Goal: Task Accomplishment & Management: Manage account settings

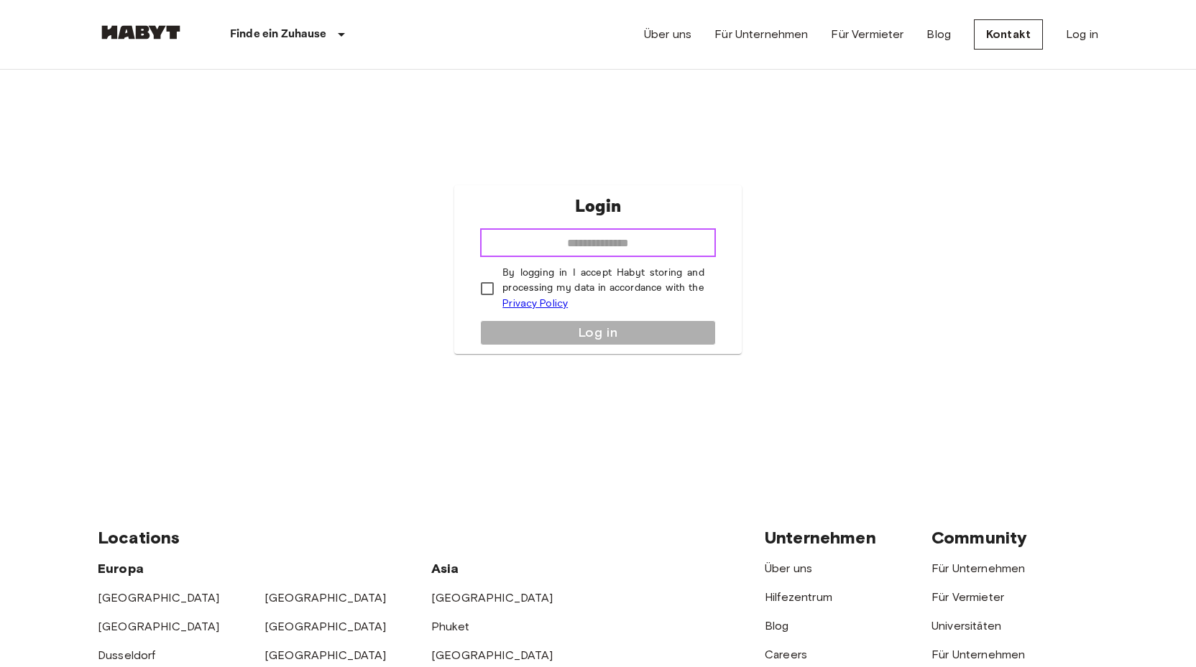
type input "**********"
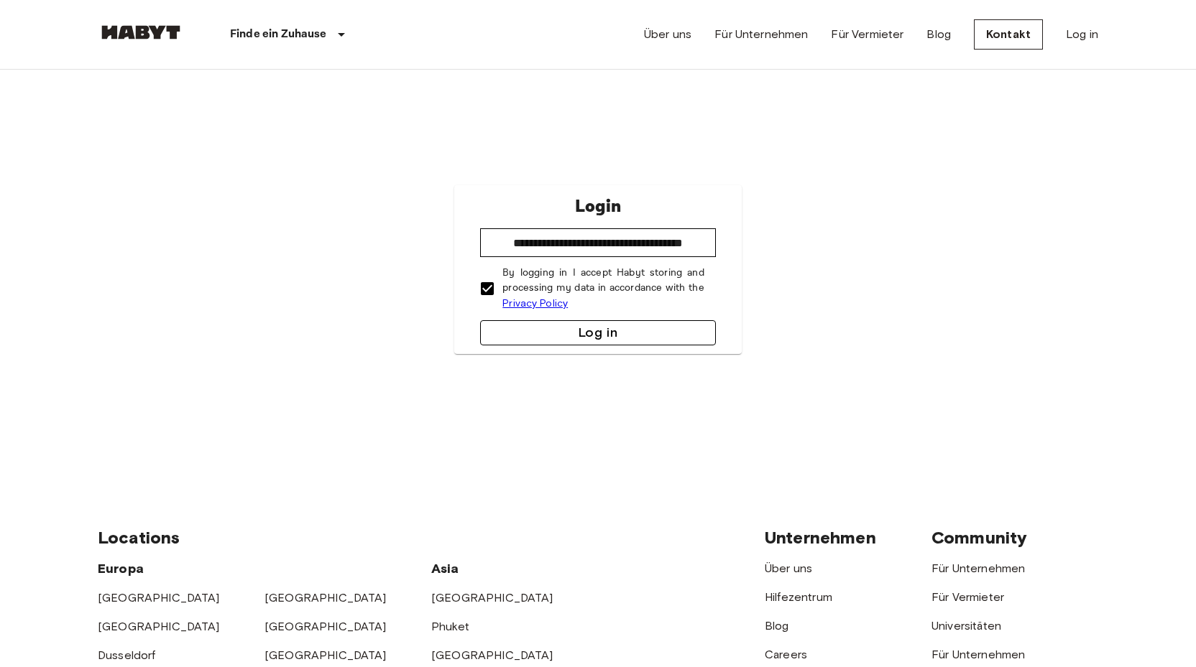
click at [596, 325] on button "Log in" at bounding box center [597, 332] width 235 height 25
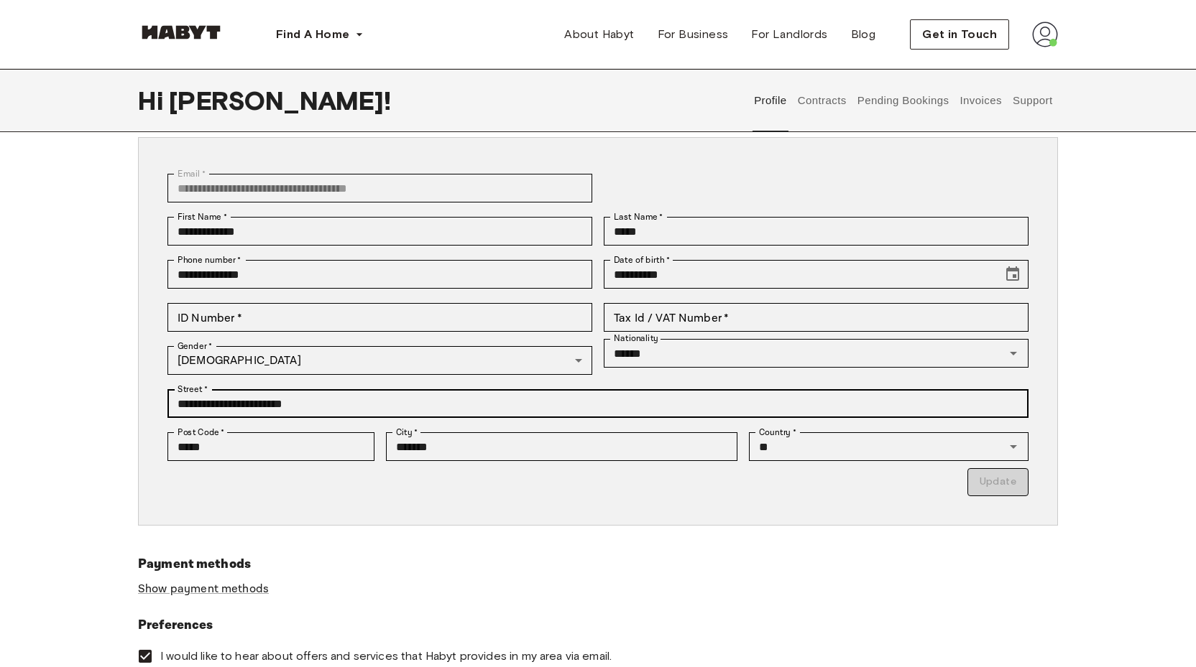
scroll to position [80, 0]
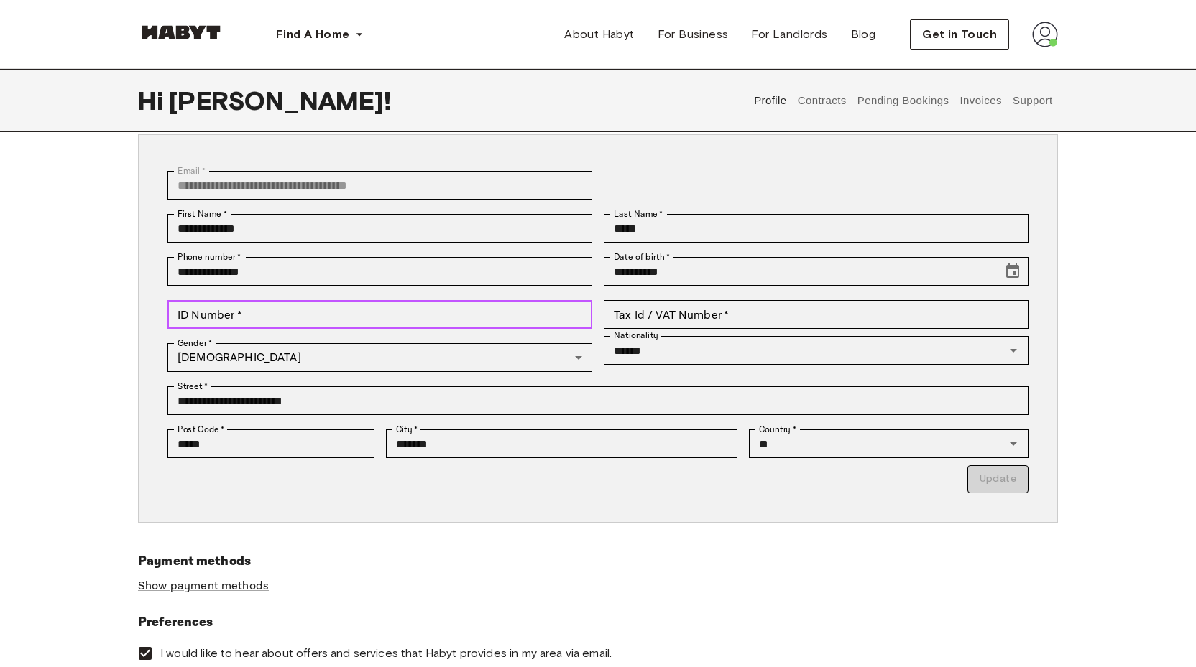
click at [295, 313] on input "ID Number   *" at bounding box center [379, 314] width 425 height 29
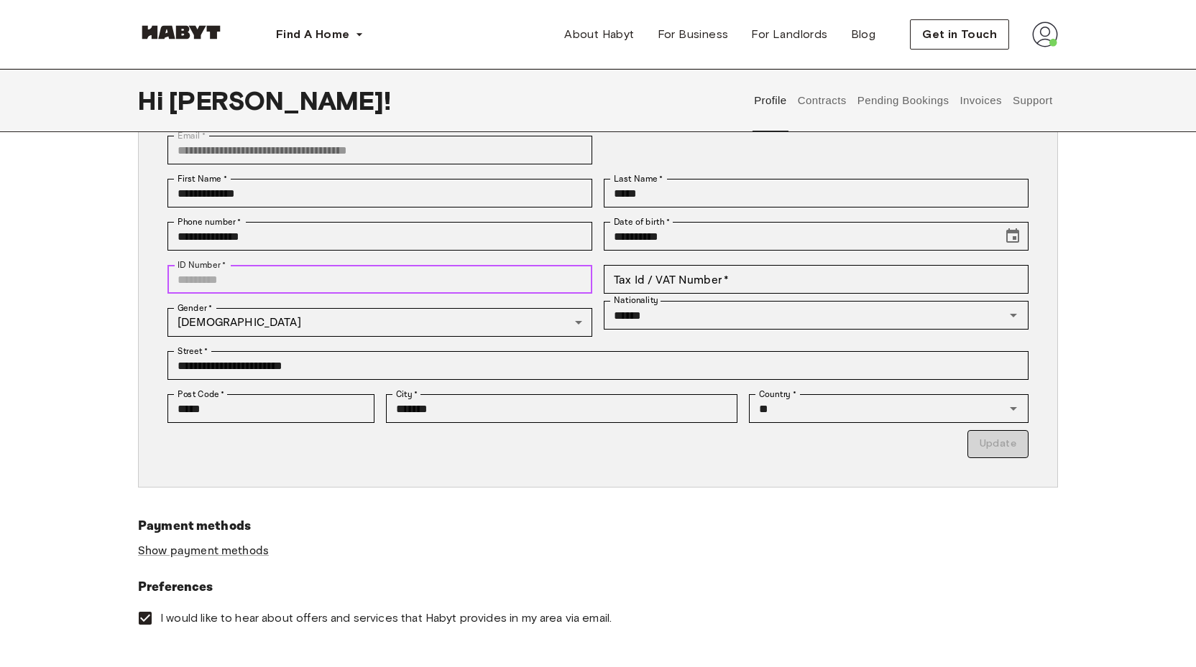
scroll to position [113, 0]
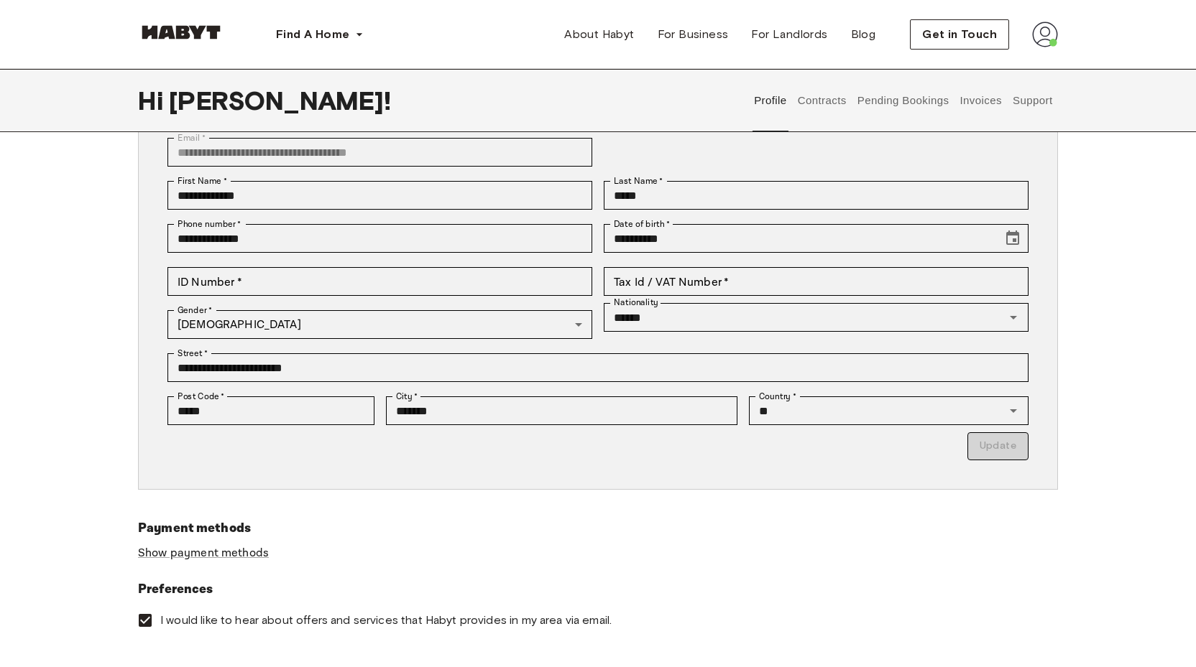
click at [468, 474] on div "**********" at bounding box center [598, 295] width 920 height 389
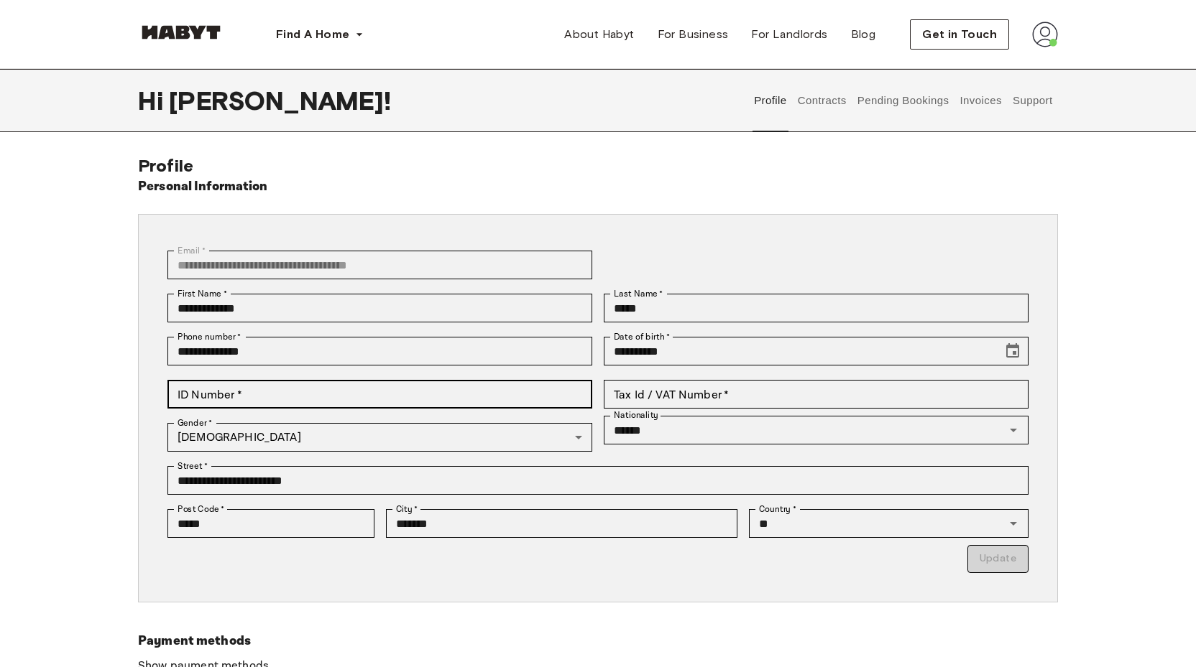
scroll to position [0, 0]
click at [826, 103] on button "Contracts" at bounding box center [821, 100] width 52 height 63
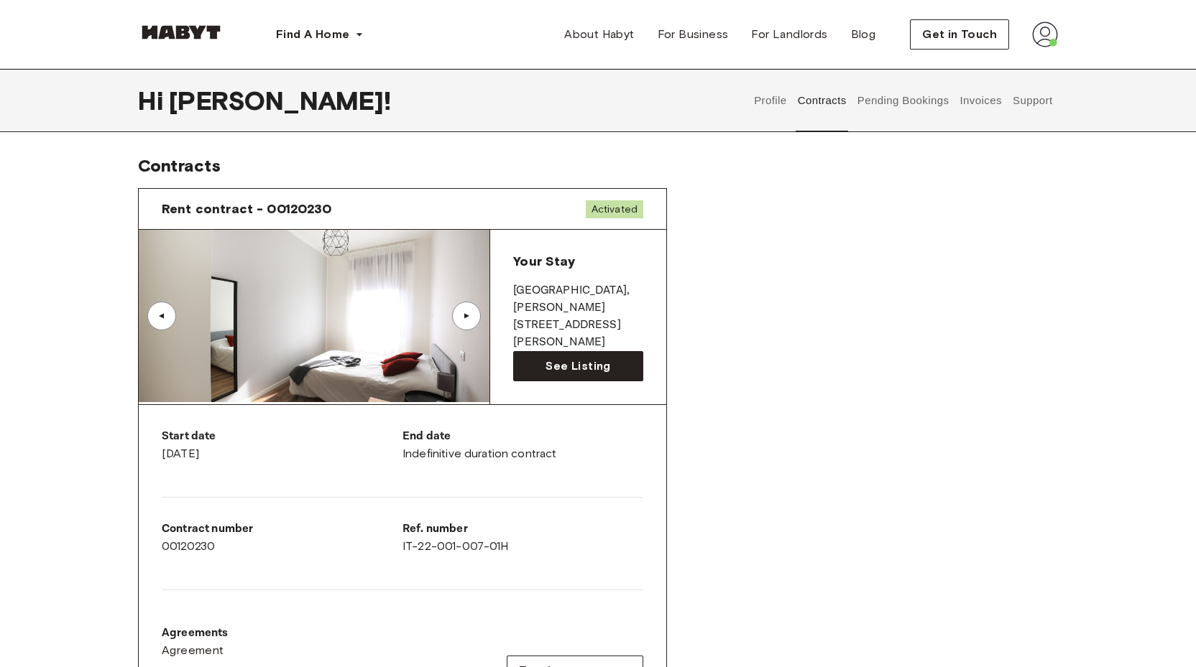
click at [873, 101] on button "Pending Bookings" at bounding box center [903, 100] width 96 height 63
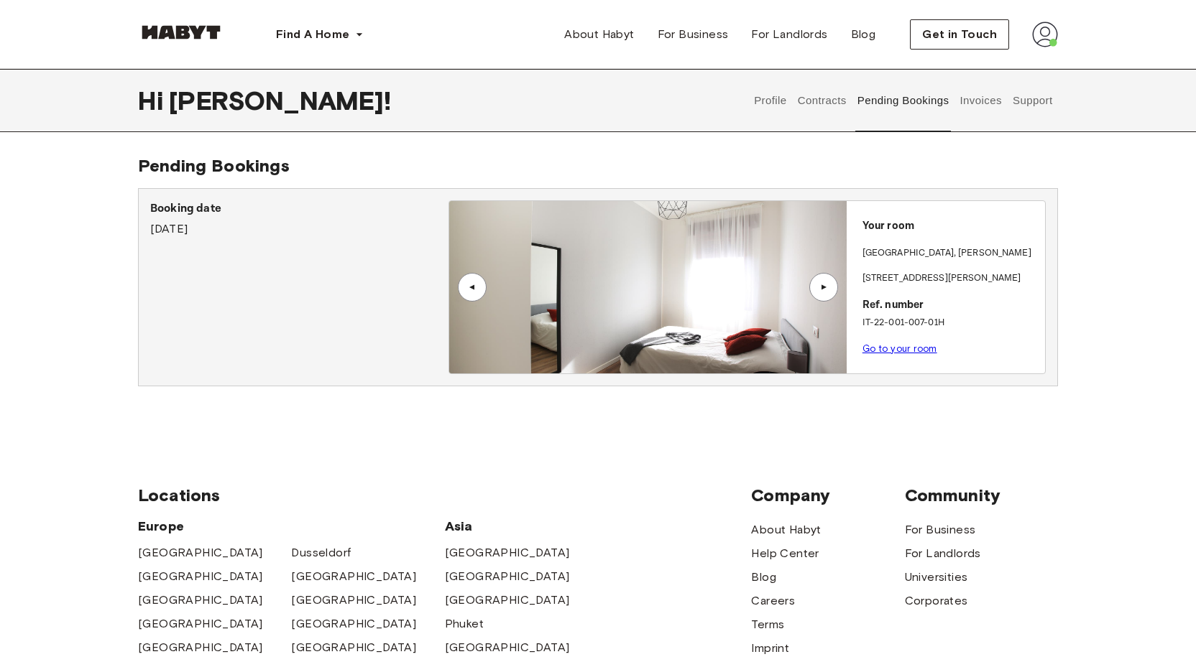
click at [987, 101] on button "Invoices" at bounding box center [980, 100] width 45 height 63
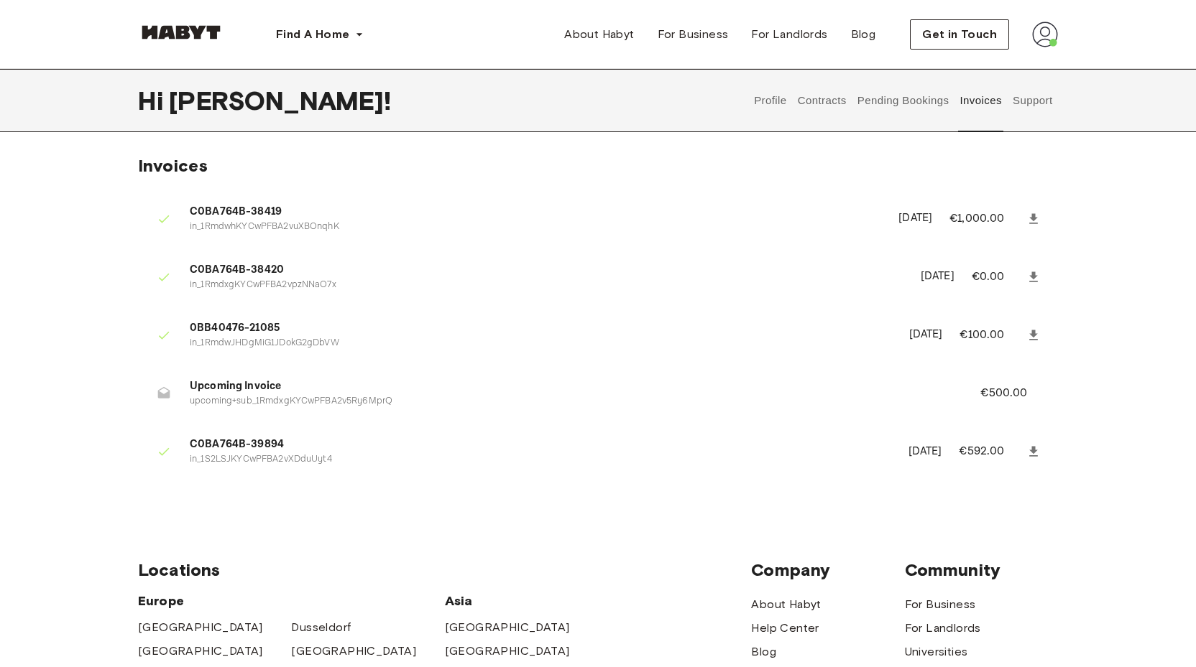
click at [1050, 94] on button "Support" at bounding box center [1032, 100] width 44 height 63
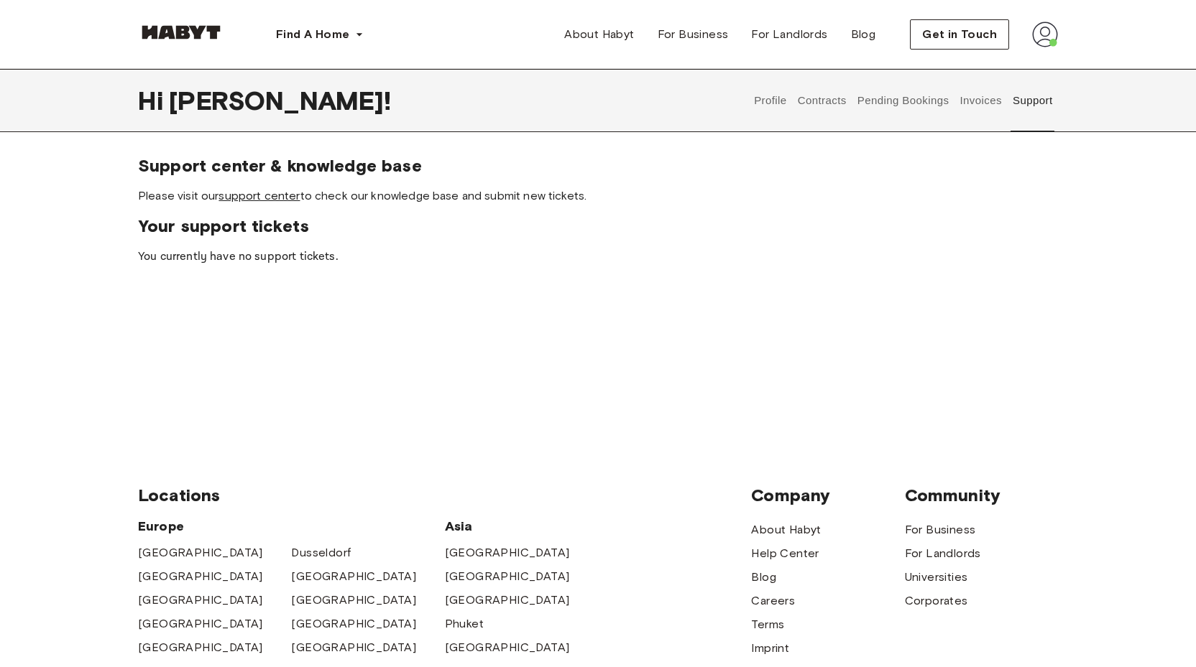
click at [254, 196] on link "support center" at bounding box center [258, 196] width 81 height 14
click at [810, 101] on button "Contracts" at bounding box center [821, 100] width 52 height 63
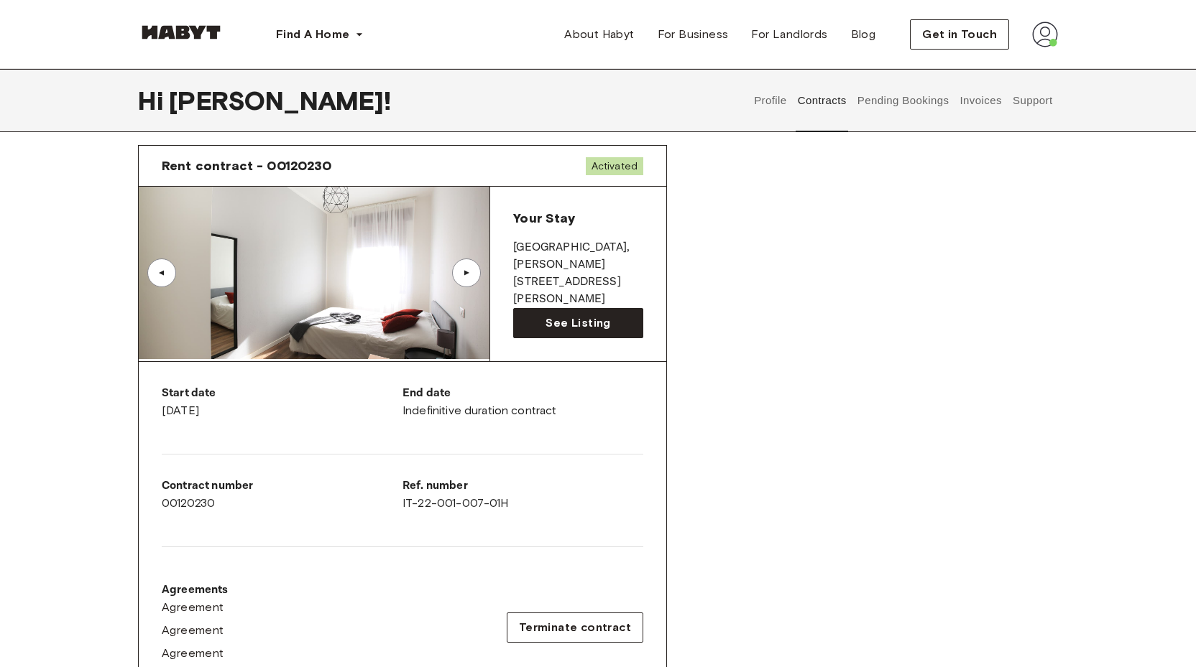
scroll to position [30, 0]
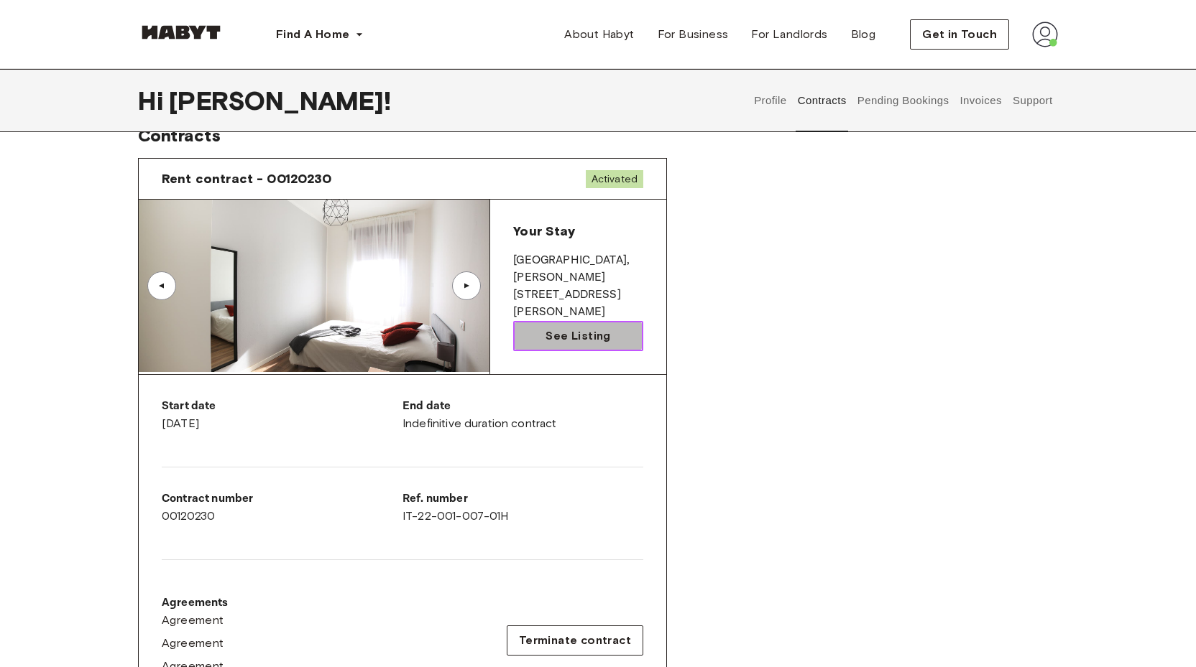
click at [571, 338] on span "See Listing" at bounding box center [577, 336] width 65 height 17
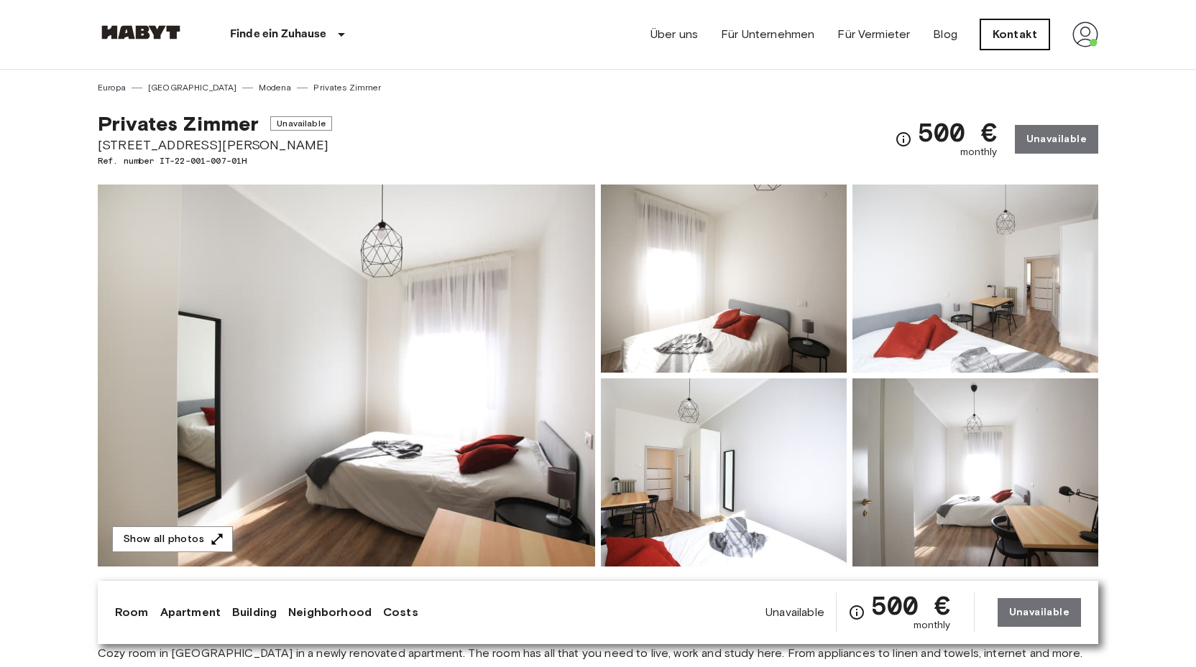
click at [1030, 34] on link "Kontakt" at bounding box center [1014, 34] width 69 height 30
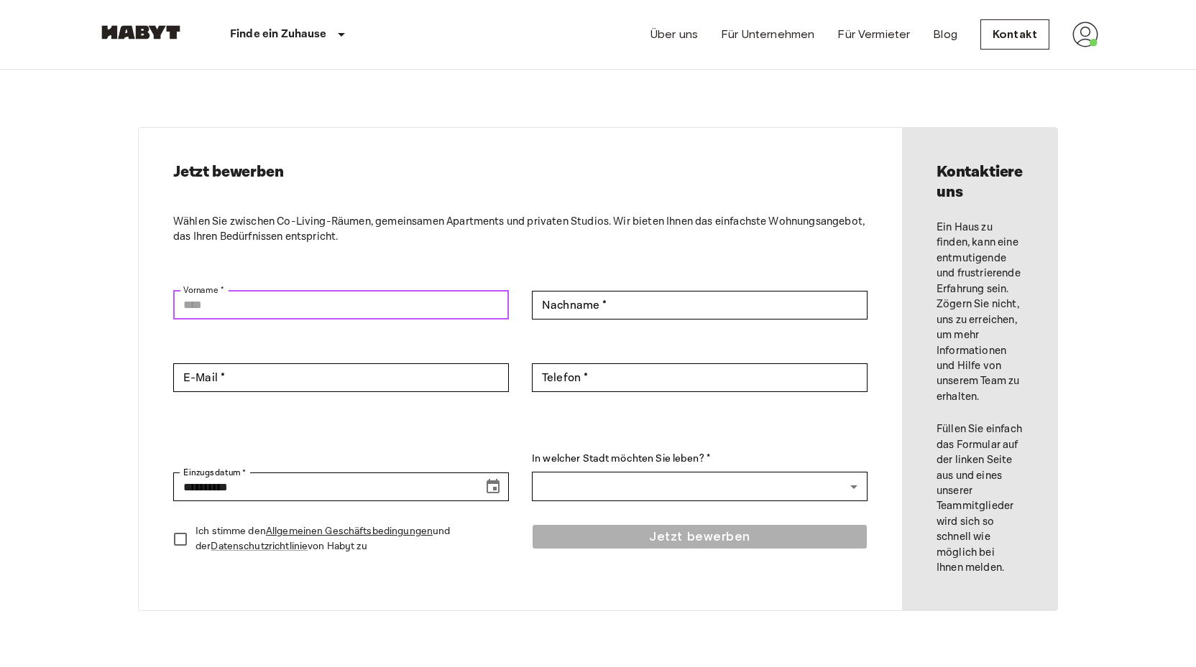
click at [335, 291] on input "Vorname *" at bounding box center [341, 305] width 336 height 29
type input "******"
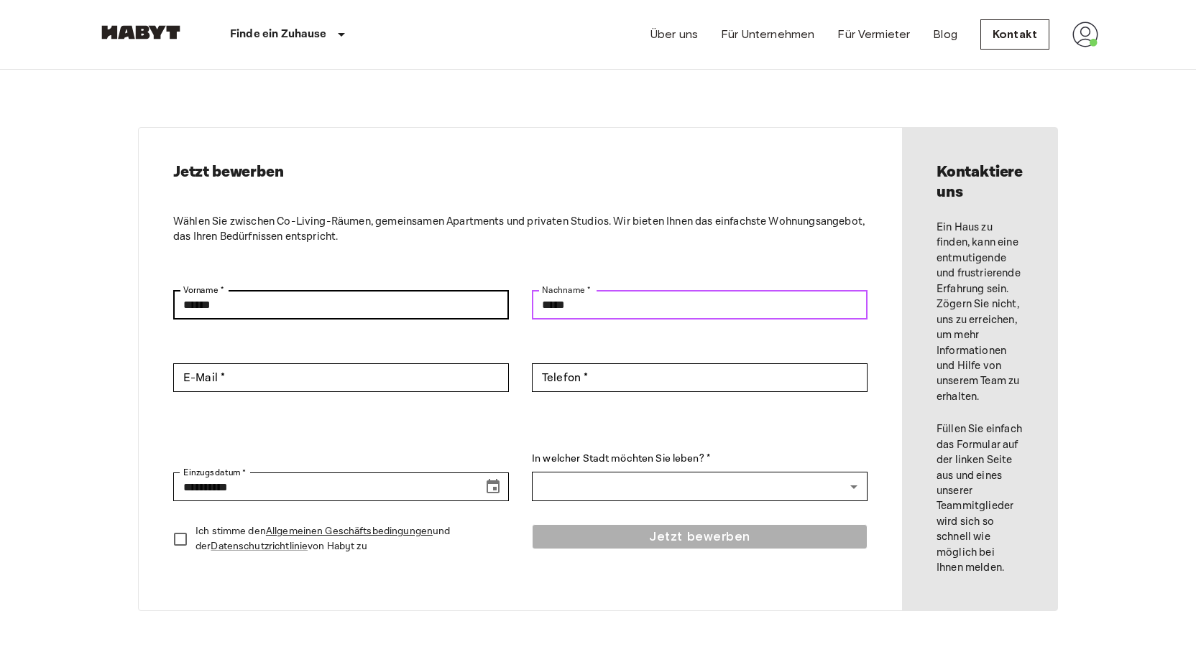
type input "*****"
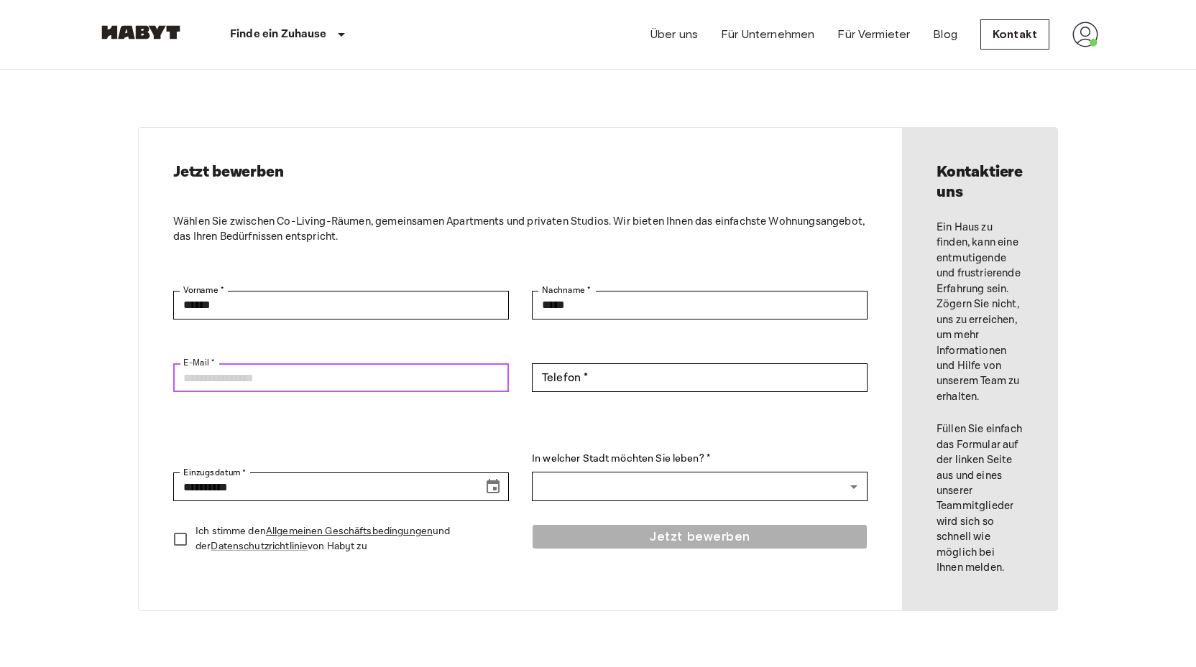
type input "**********"
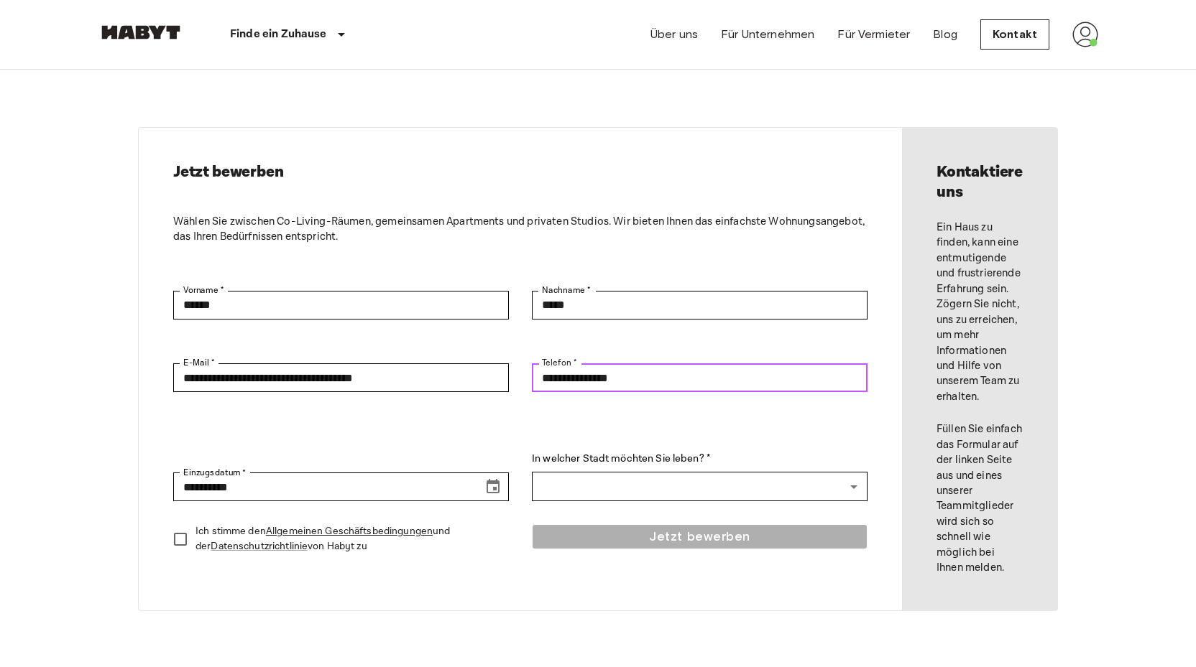
type input "**********"
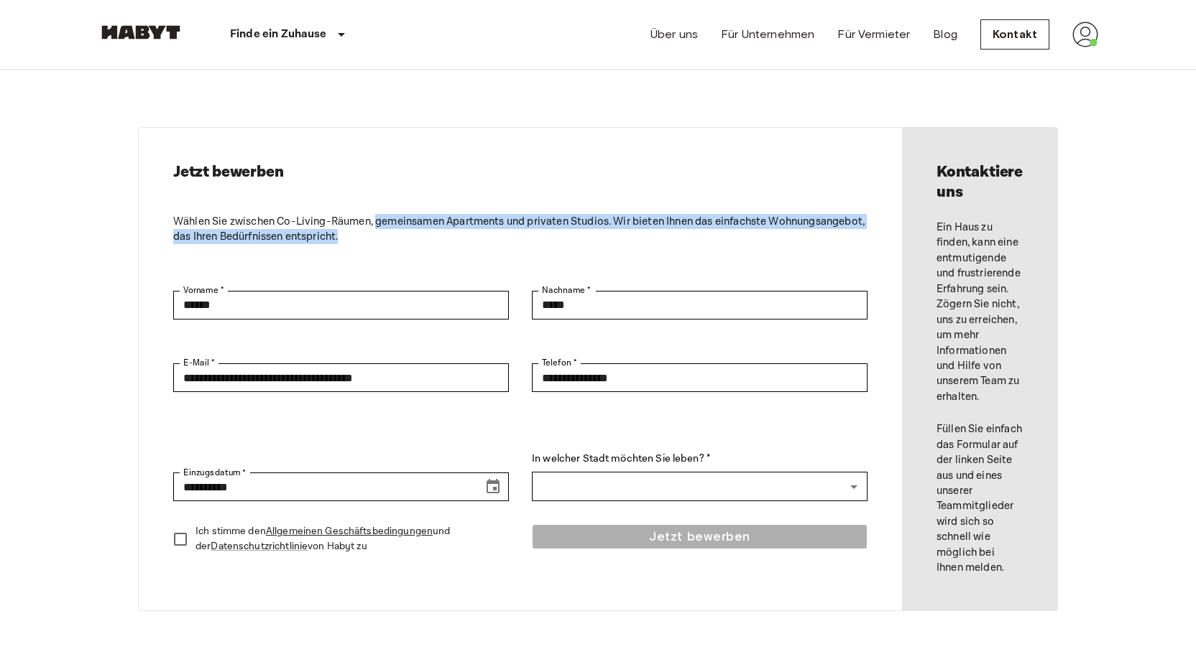
drag, startPoint x: 377, startPoint y: 222, endPoint x: 494, endPoint y: 234, distance: 117.7
click at [494, 234] on p "Wählen Sie zwischen Co-Living-Räumen, gemeinsamen Apartments und privaten Studi…" at bounding box center [520, 229] width 694 height 31
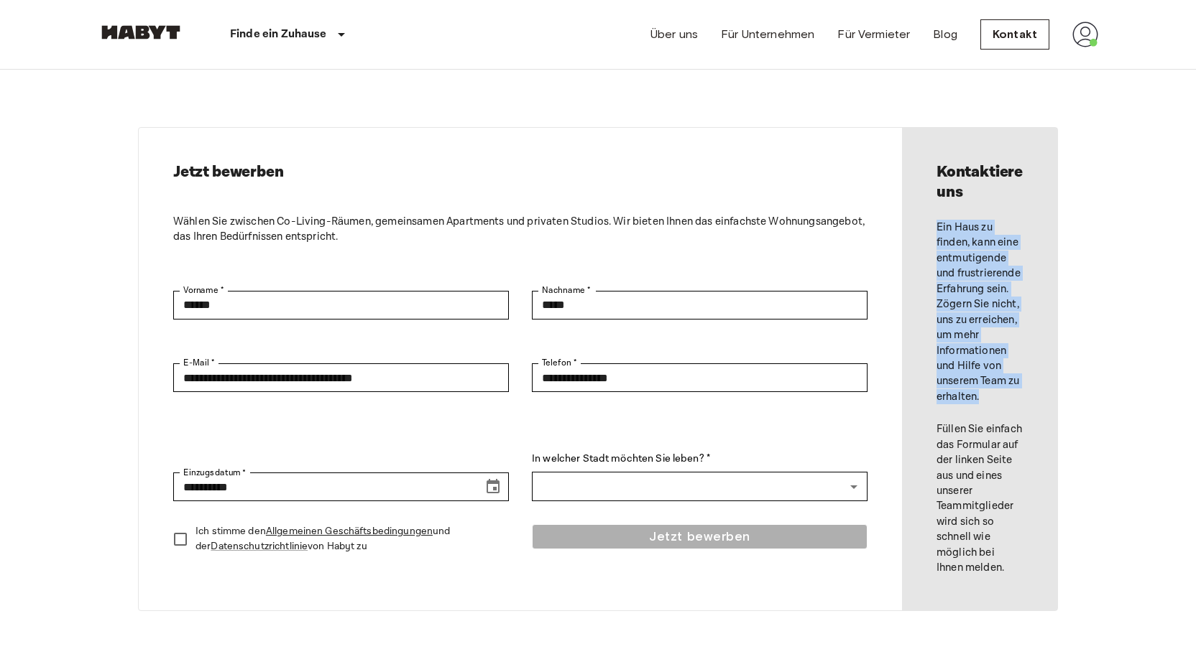
drag, startPoint x: 937, startPoint y: 223, endPoint x: 981, endPoint y: 390, distance: 173.1
click at [981, 390] on p "Ein Haus zu finden, kann eine entmutigende und frustrierende Erfahrung sein. Zö…" at bounding box center [979, 312] width 86 height 185
click at [979, 393] on p "Ein Haus zu finden, kann eine entmutigende und frustrierende Erfahrung sein. Zö…" at bounding box center [979, 312] width 86 height 185
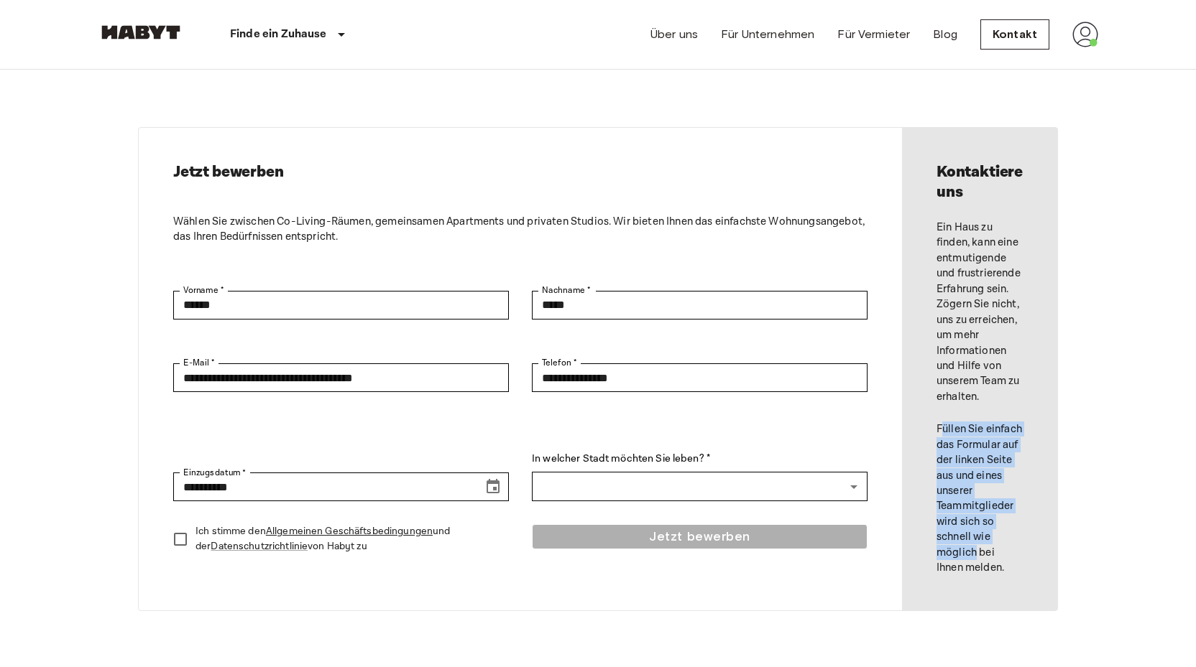
drag, startPoint x: 939, startPoint y: 428, endPoint x: 976, endPoint y: 541, distance: 119.5
click at [976, 541] on p "Füllen Sie einfach das Formular auf der linken Seite aus und eines unserer Team…" at bounding box center [979, 499] width 86 height 154
click at [1012, 557] on p "Füllen Sie einfach das Formular auf der linken Seite aus und eines unserer Team…" at bounding box center [979, 499] width 86 height 154
drag, startPoint x: 999, startPoint y: 517, endPoint x: 983, endPoint y: 415, distance: 104.1
click at [983, 417] on div "Kontaktiere uns Ein Haus zu finden, kann eine entmutigende und frustrierende Er…" at bounding box center [979, 369] width 155 height 483
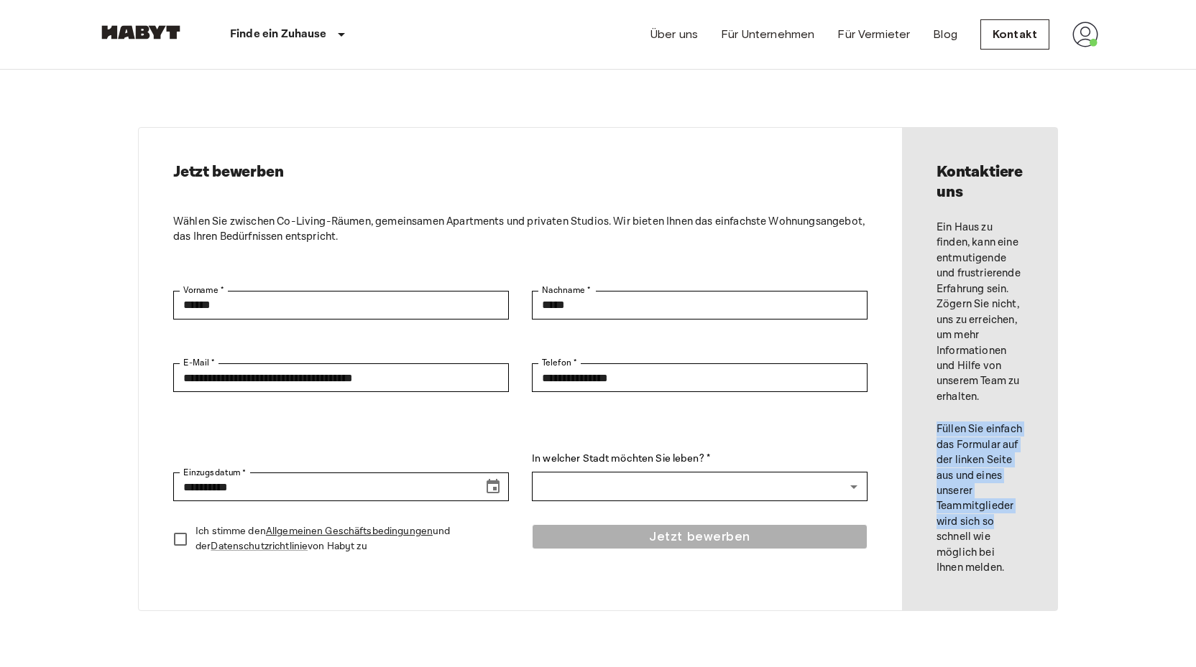
click at [983, 415] on div "Kontaktiere uns Ein Haus zu finden, kann eine entmutigende und frustrierende Er…" at bounding box center [979, 369] width 155 height 483
click at [1086, 28] on img at bounding box center [1085, 35] width 26 height 26
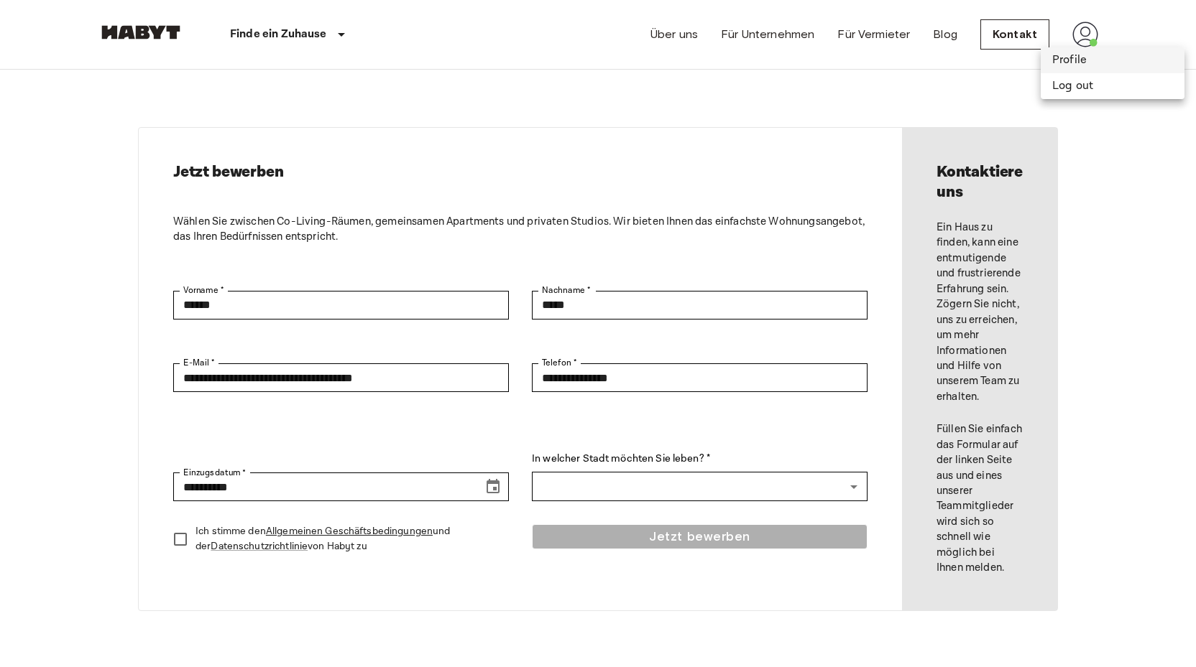
click at [1078, 63] on li "Profile" at bounding box center [1112, 60] width 144 height 26
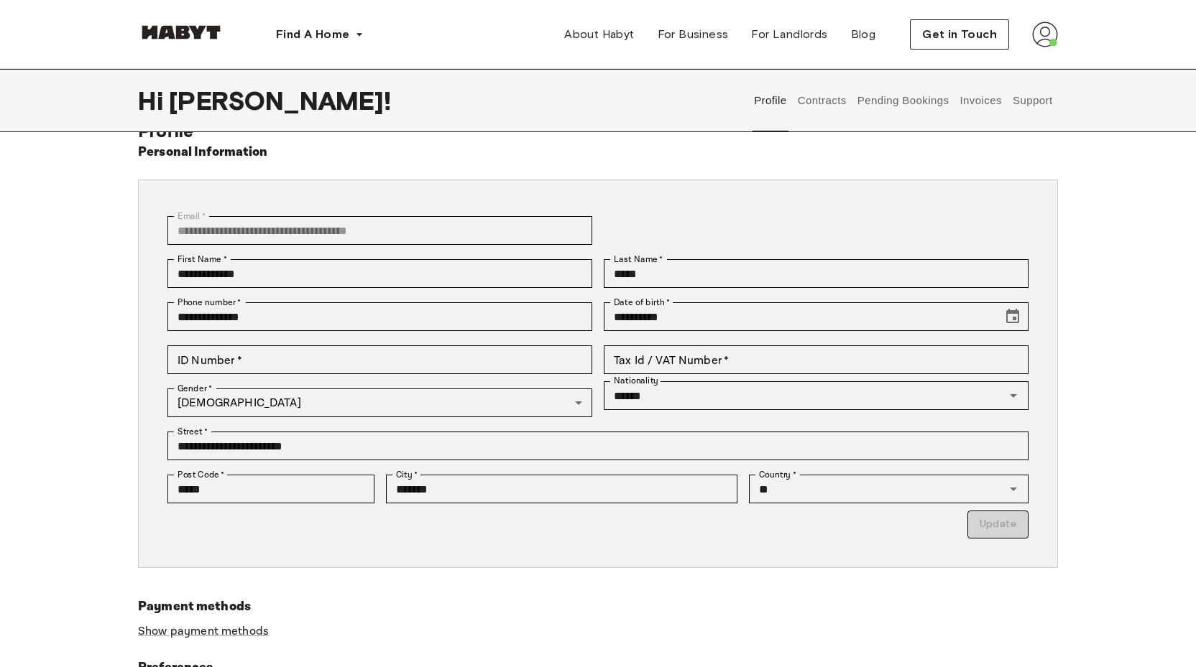
scroll to position [47, 0]
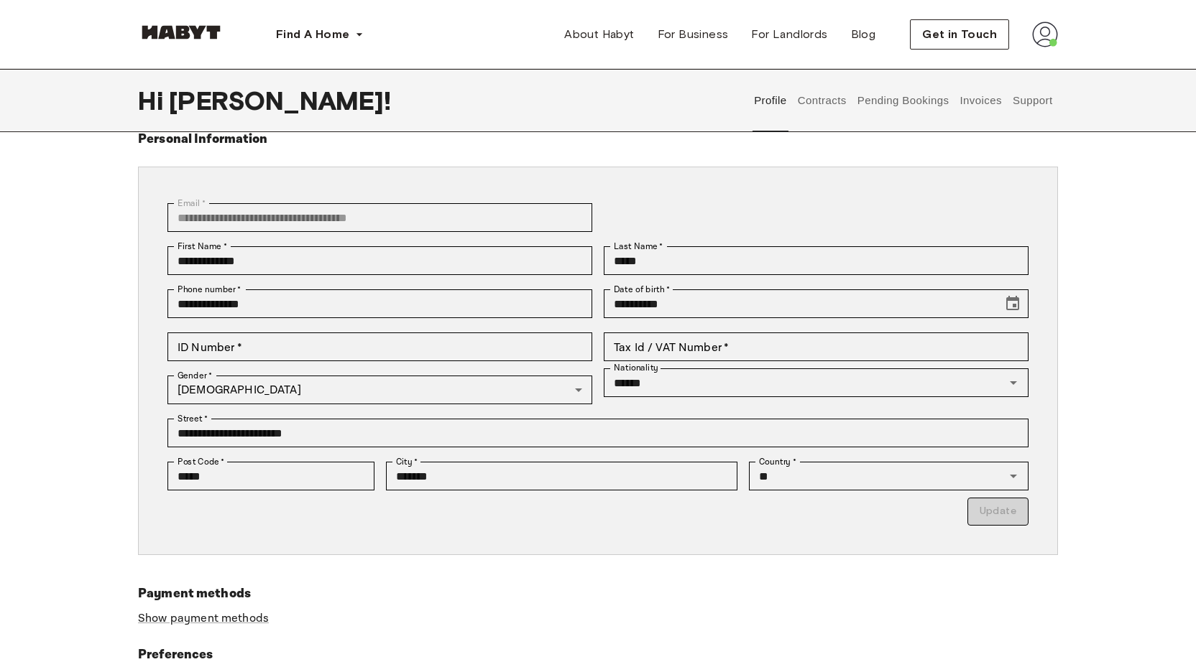
click at [1037, 98] on button "Support" at bounding box center [1032, 100] width 44 height 63
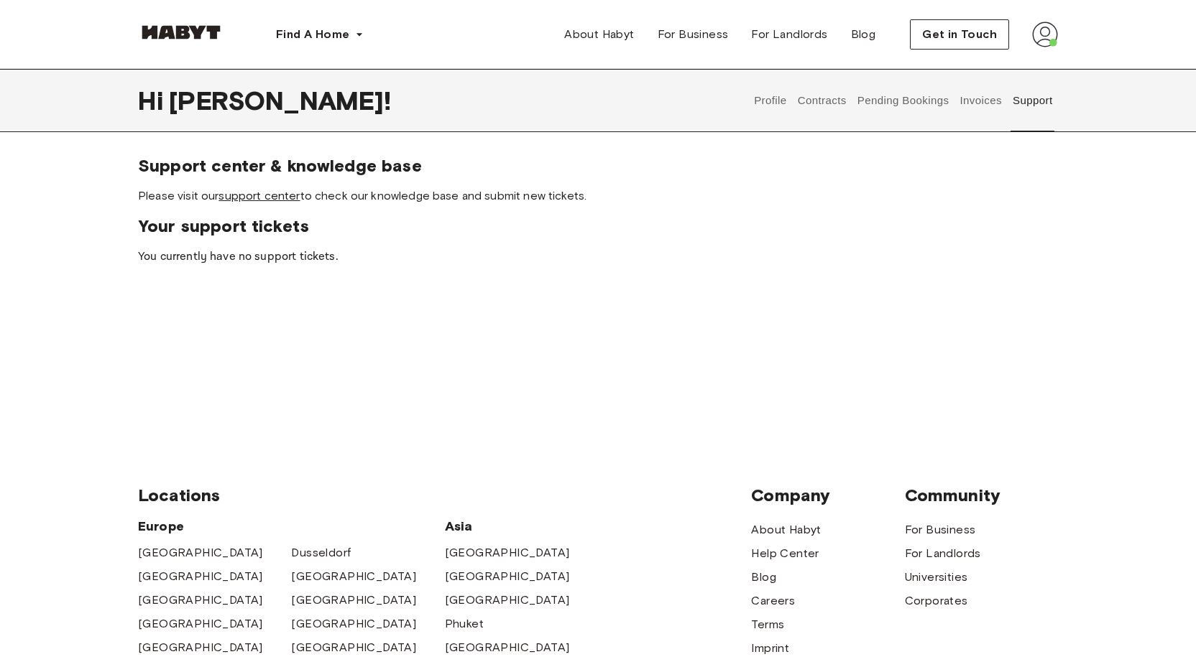
click at [256, 197] on link "support center" at bounding box center [258, 196] width 81 height 14
